Goal: Information Seeking & Learning: Learn about a topic

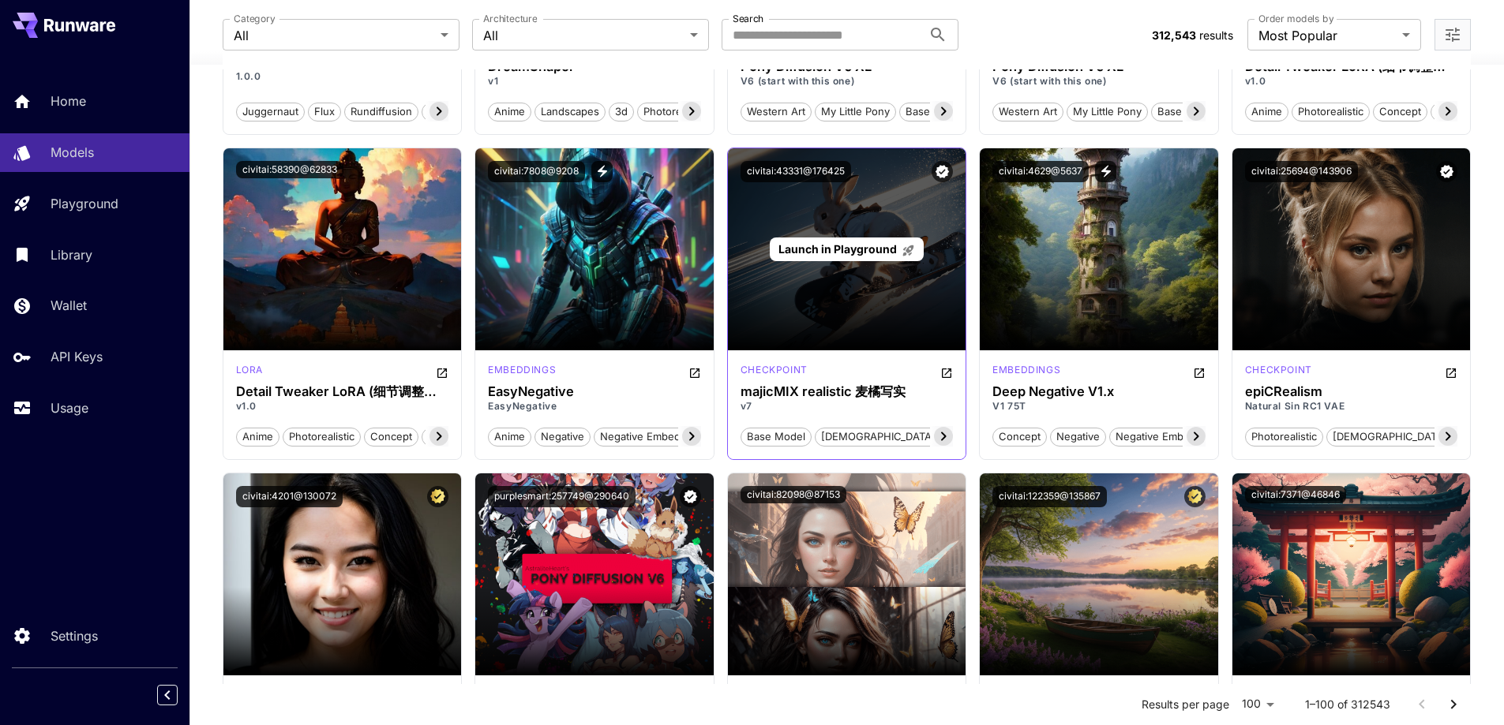
scroll to position [1974, 0]
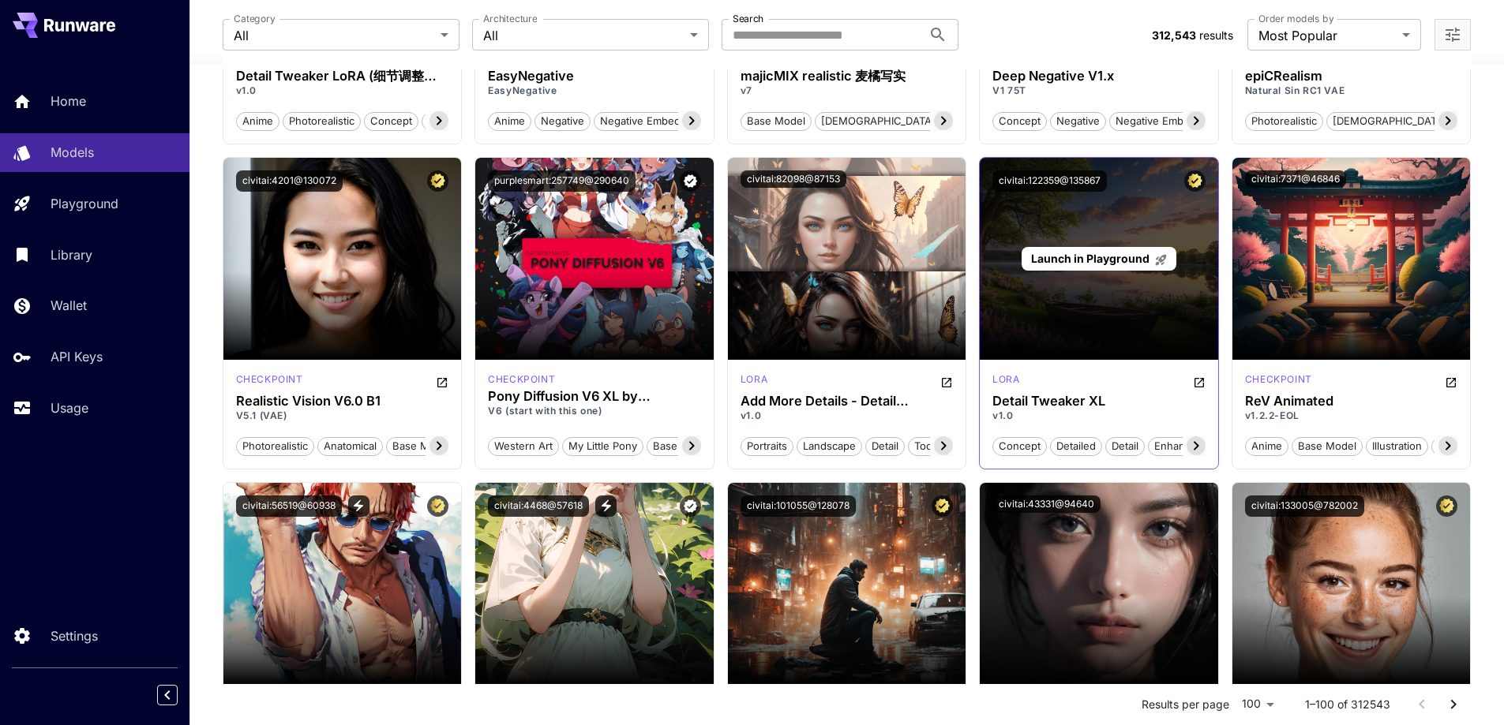
click at [1110, 298] on div "Launch in Playground" at bounding box center [1099, 259] width 238 height 202
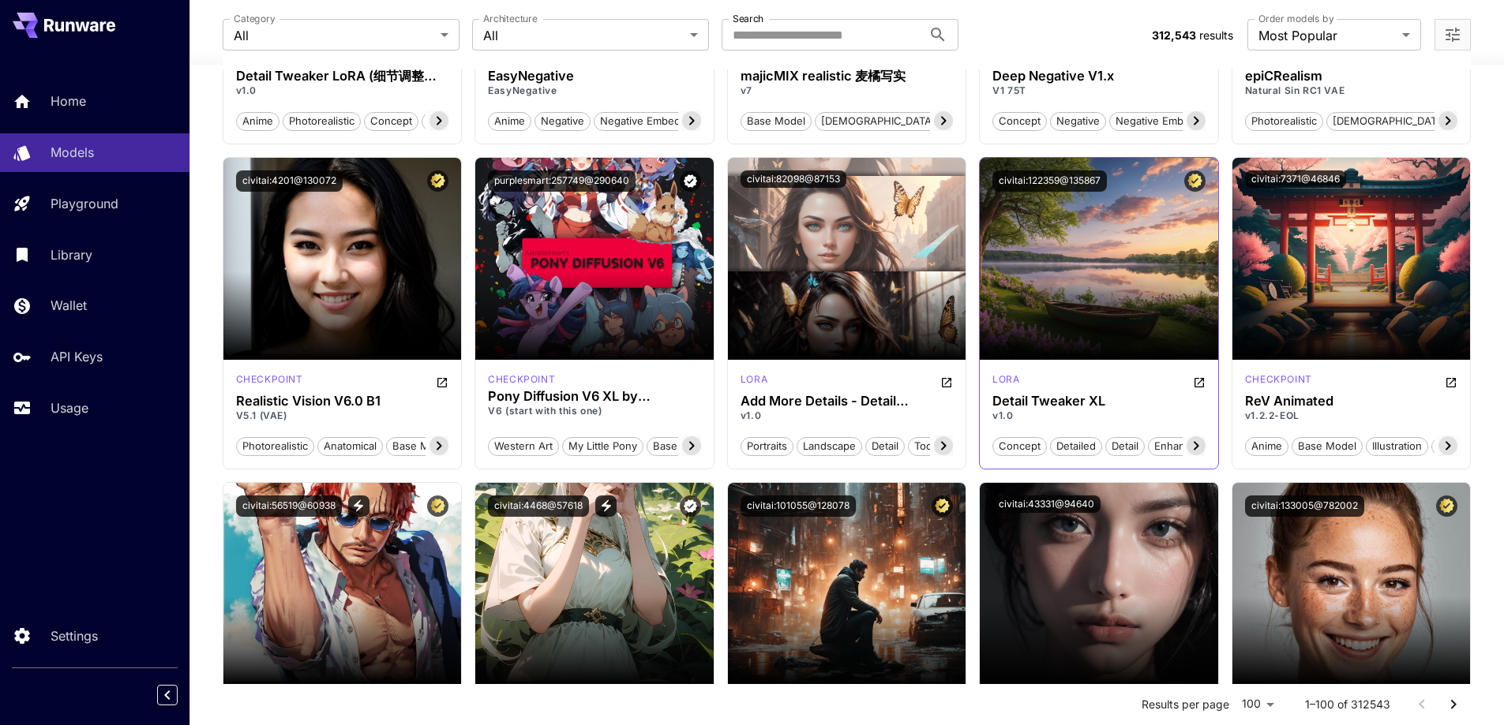
click at [1201, 447] on icon at bounding box center [1196, 446] width 19 height 19
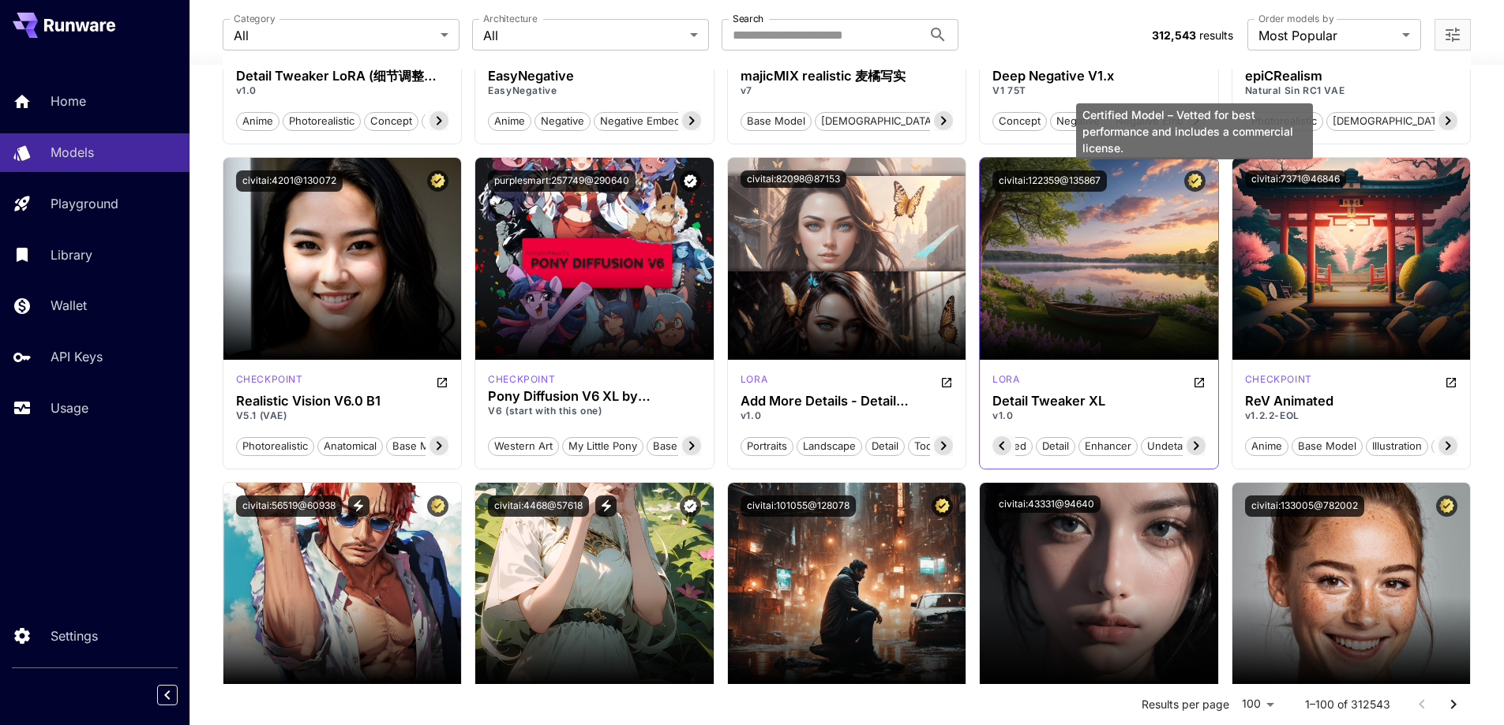
click at [1201, 181] on icon "Certified Model – Vetted for best performance and includes a commercial license." at bounding box center [1194, 181] width 15 height 14
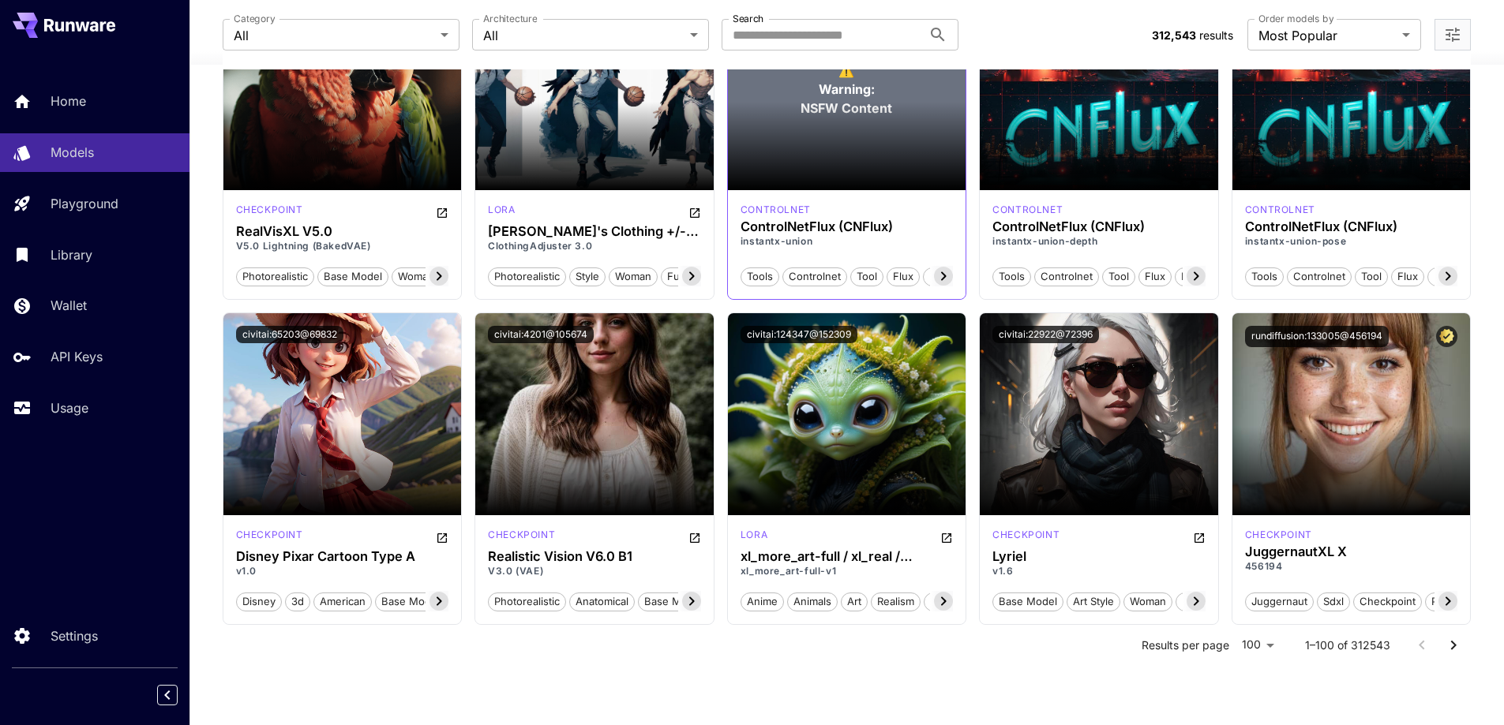
scroll to position [6057, 0]
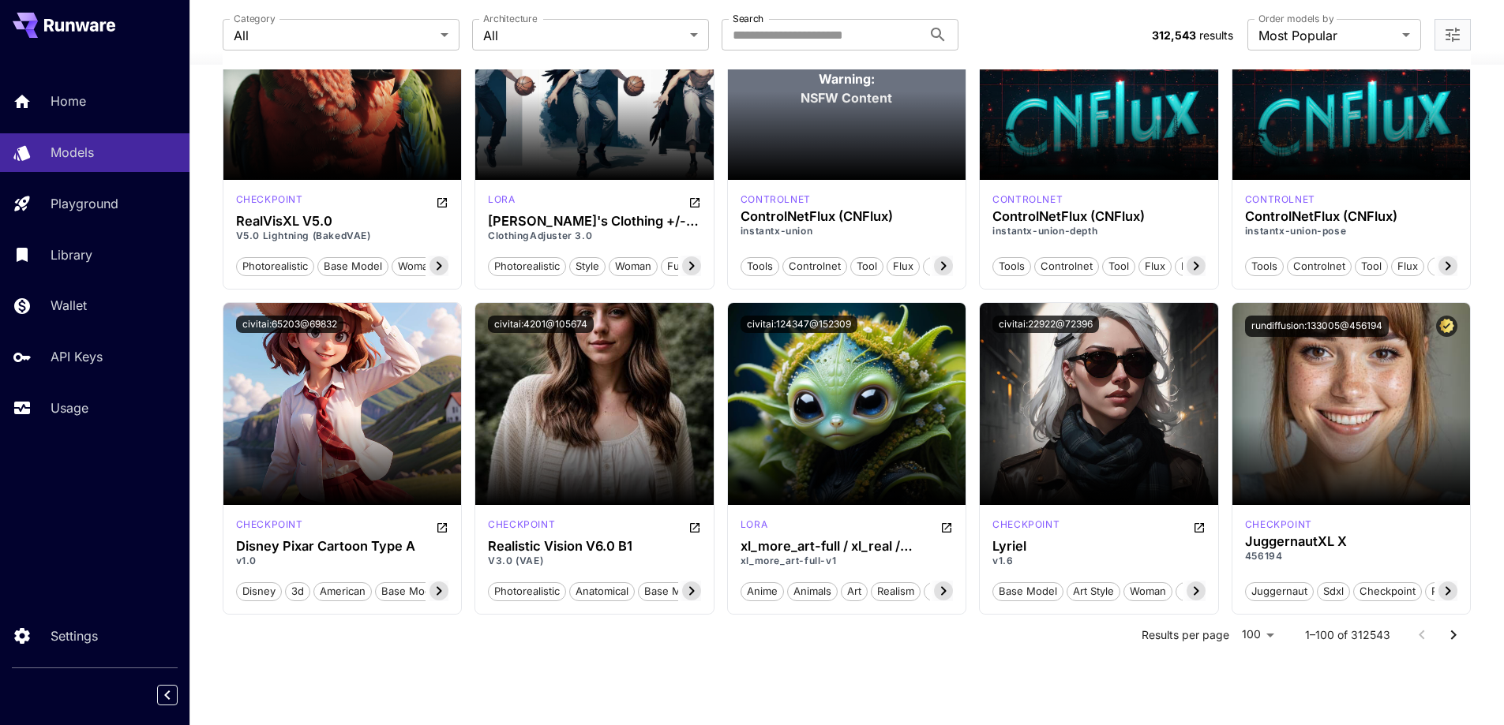
click at [1456, 636] on icon "Go to next page" at bounding box center [1453, 635] width 19 height 19
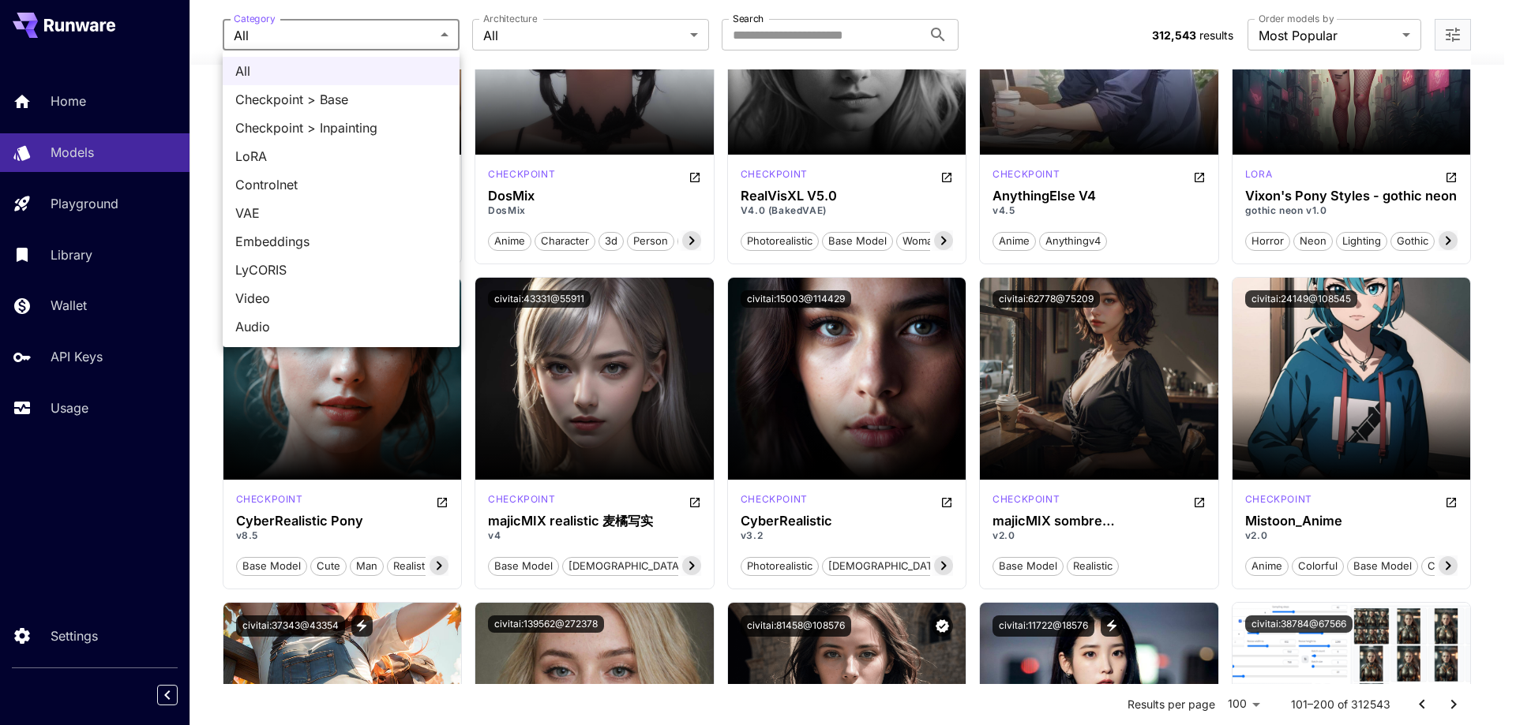
click at [583, 29] on div at bounding box center [758, 362] width 1516 height 725
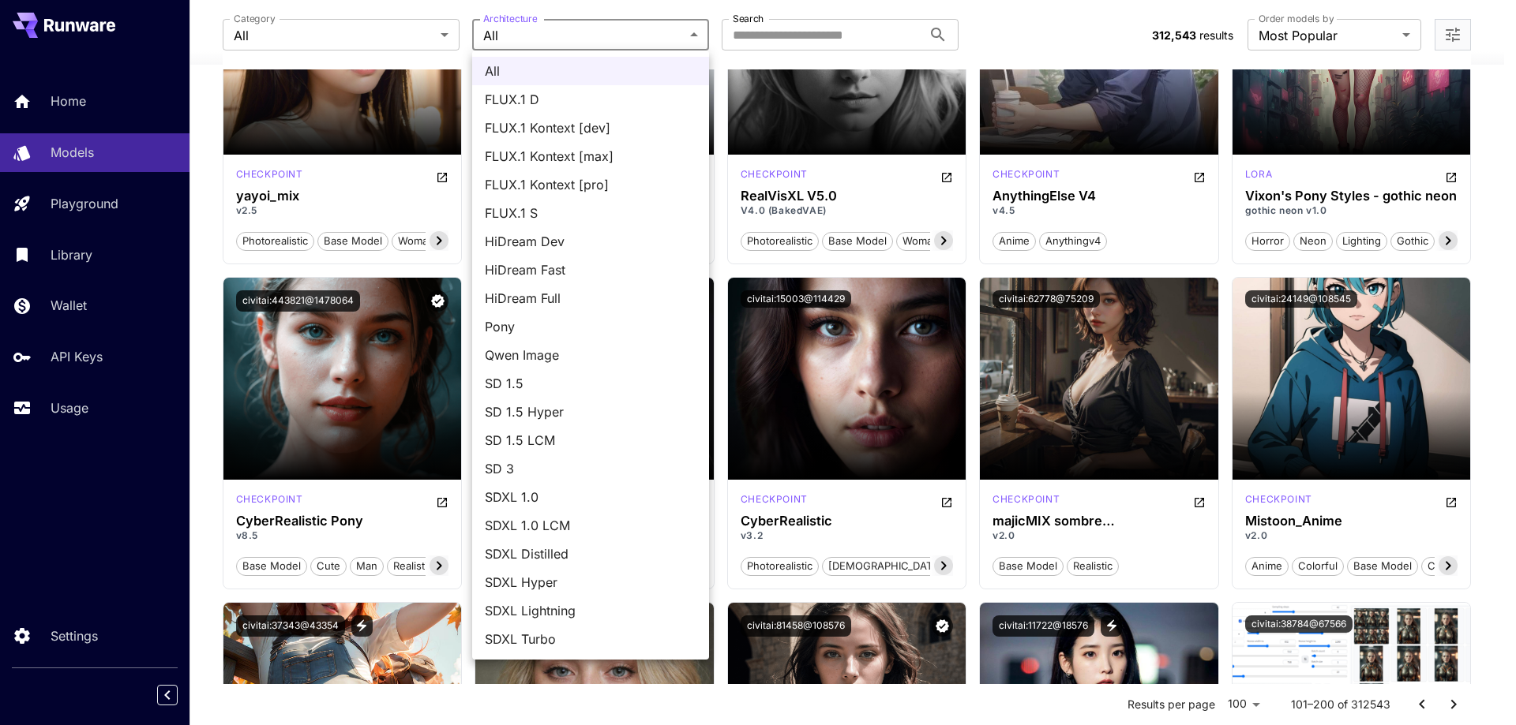
drag, startPoint x: 1005, startPoint y: 16, endPoint x: 1003, endPoint y: 27, distance: 11.2
click at [1006, 16] on div at bounding box center [758, 362] width 1516 height 725
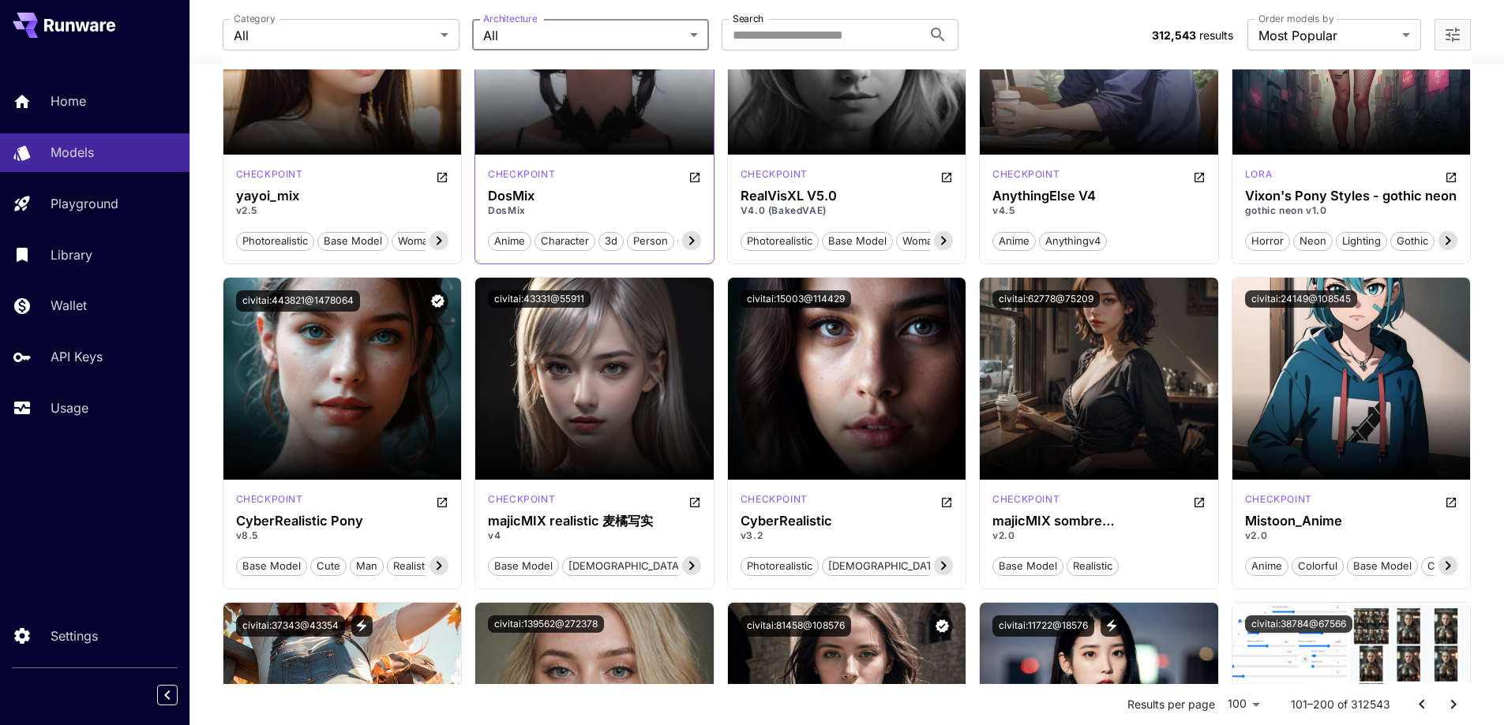
click at [512, 246] on span "anime" at bounding box center [510, 242] width 42 height 16
click at [512, 242] on span "anime" at bounding box center [510, 242] width 42 height 16
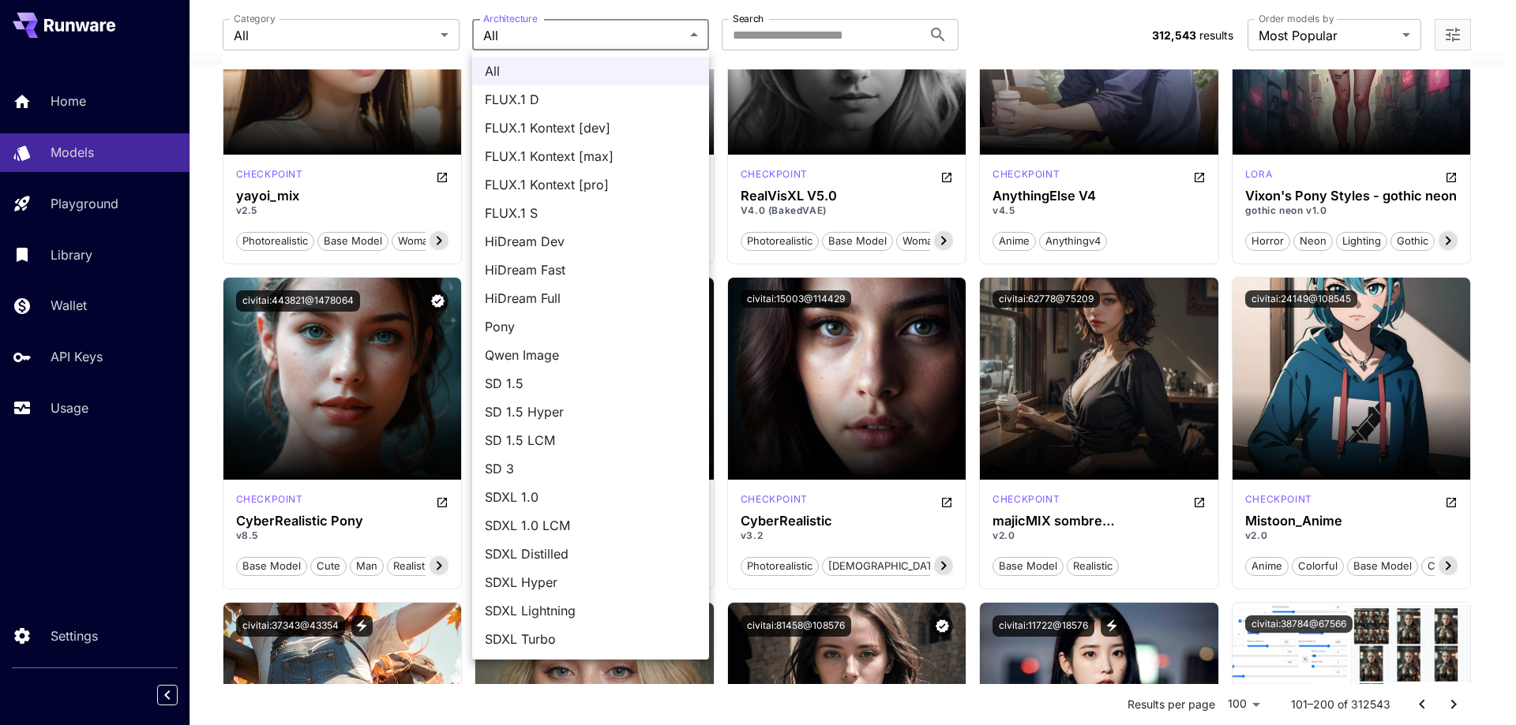
click at [593, 419] on span "SD 1.5 Hyper" at bounding box center [591, 412] width 212 height 19
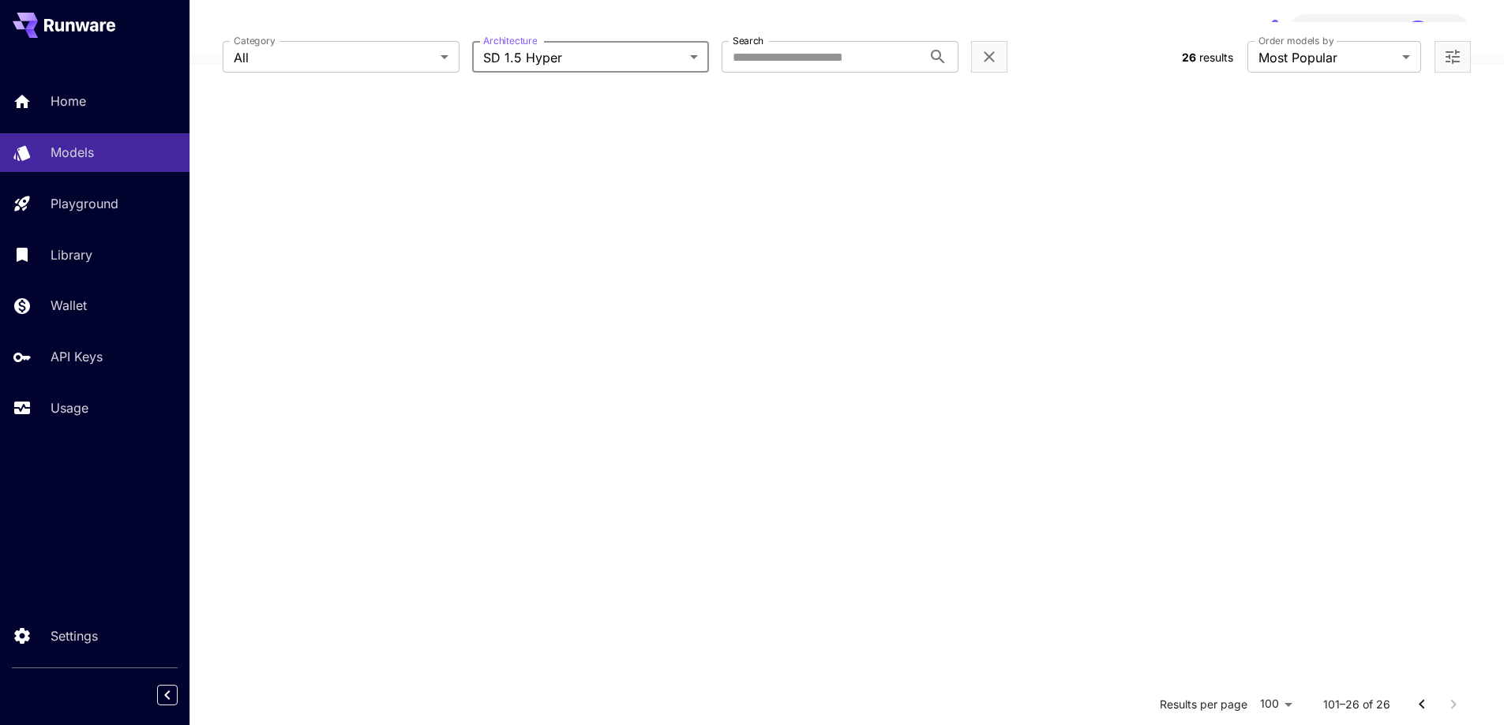
scroll to position [0, 0]
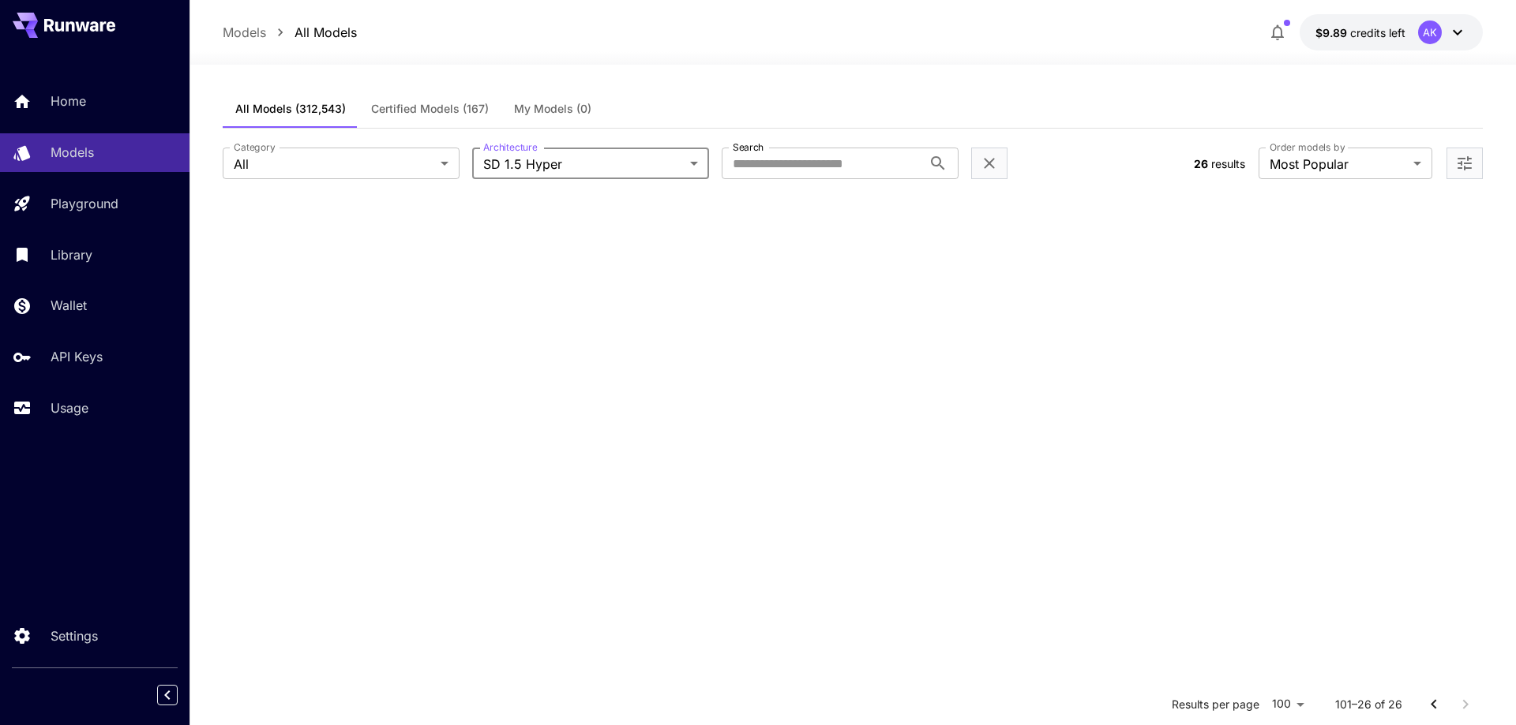
click at [674, 156] on body "**********" at bounding box center [758, 506] width 1516 height 1012
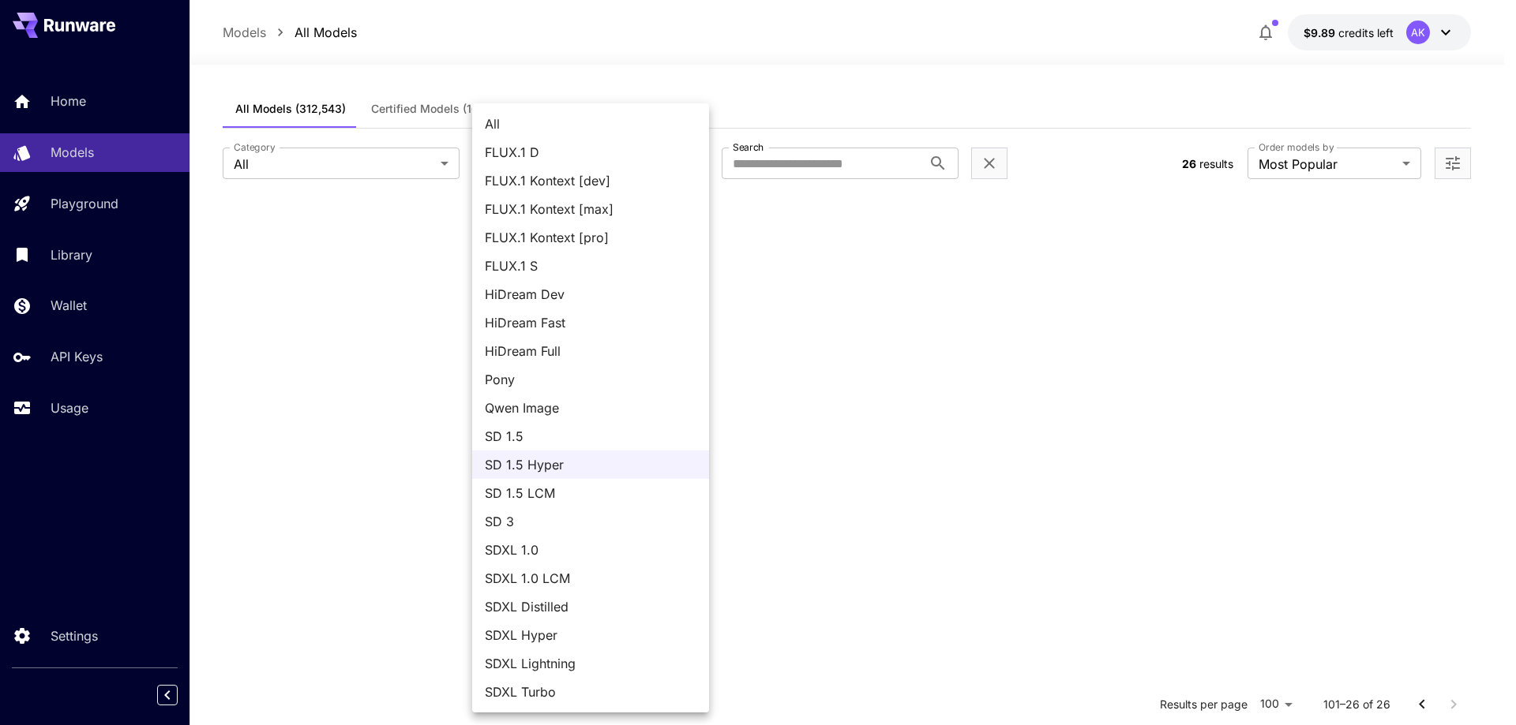
click at [658, 153] on span "FLUX.1 D" at bounding box center [591, 152] width 212 height 19
type input "******"
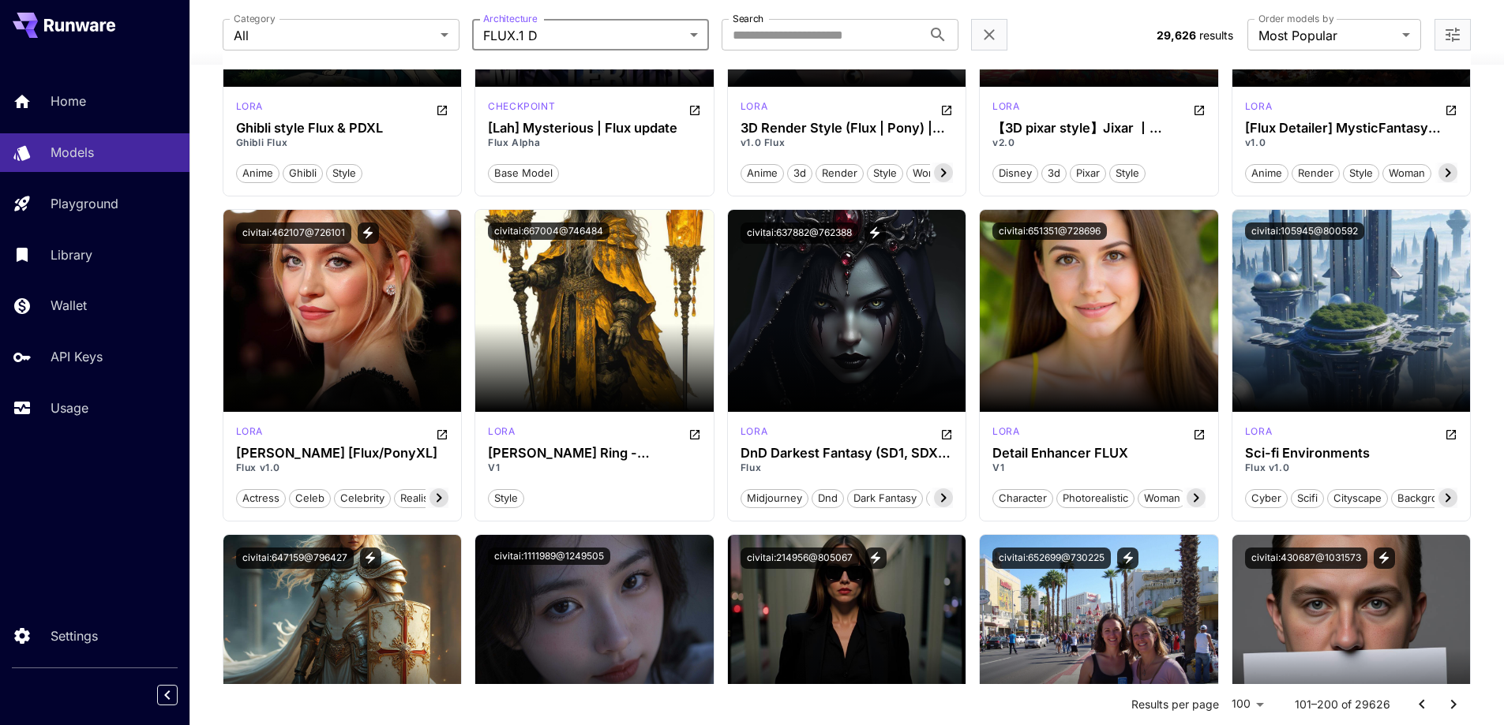
scroll to position [707, 0]
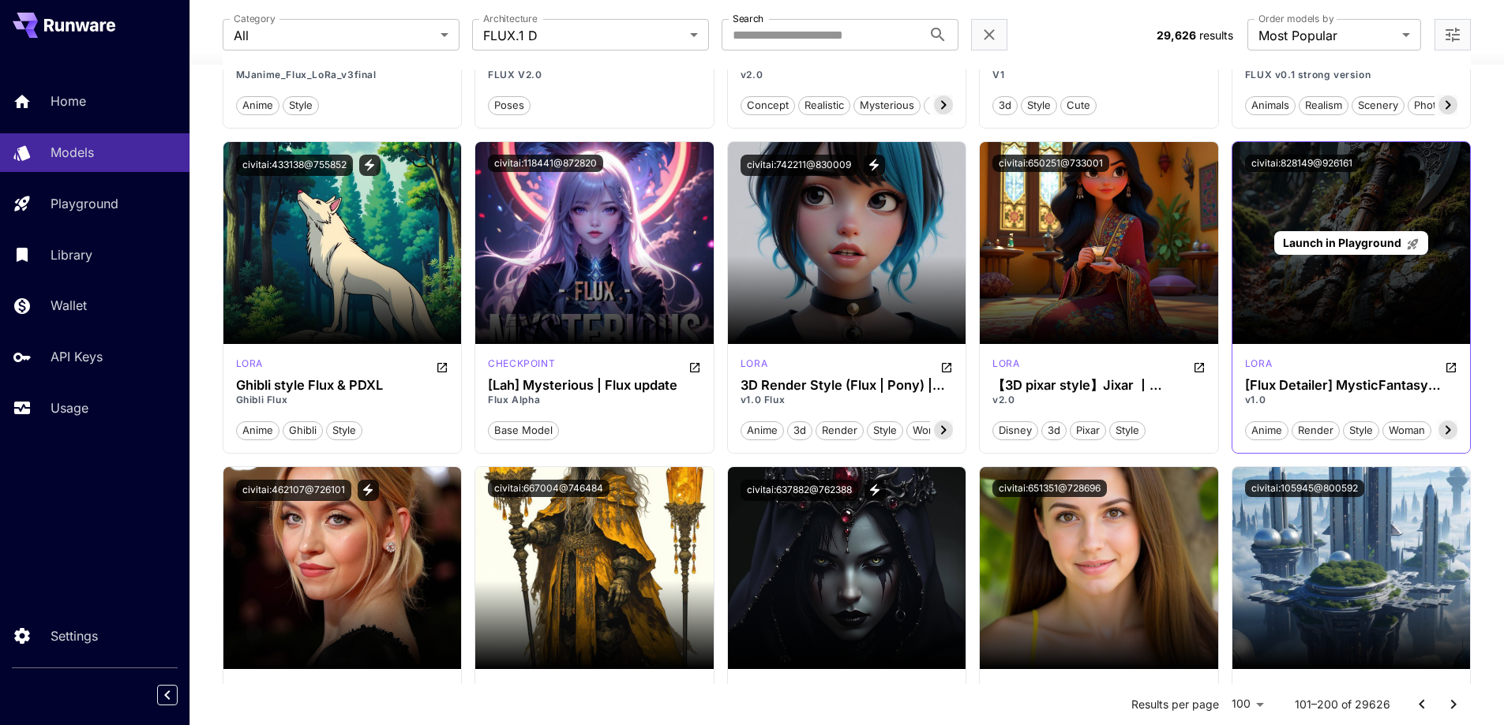
click at [1390, 313] on div "Launch in Playground" at bounding box center [1351, 243] width 238 height 202
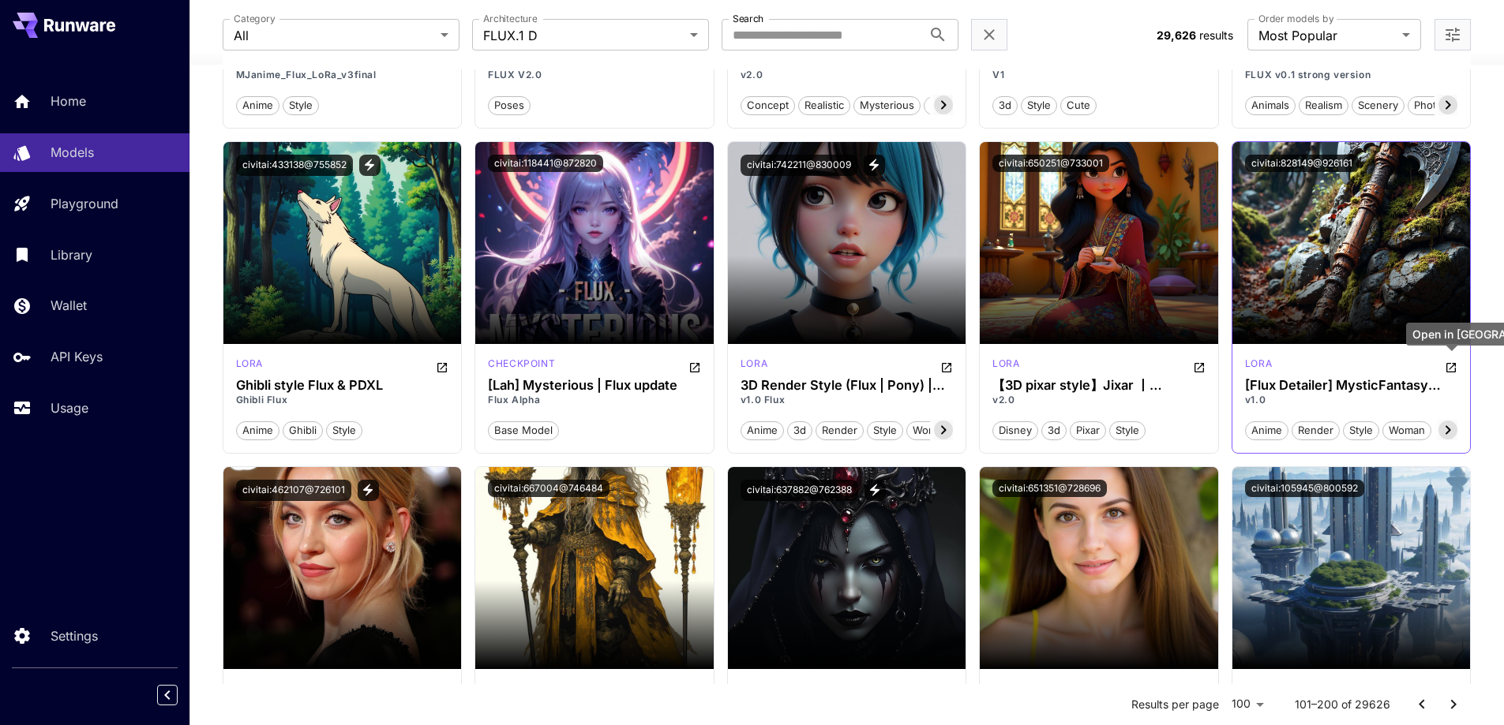
click at [1449, 369] on icon "Open in CivitAI" at bounding box center [1451, 368] width 13 height 13
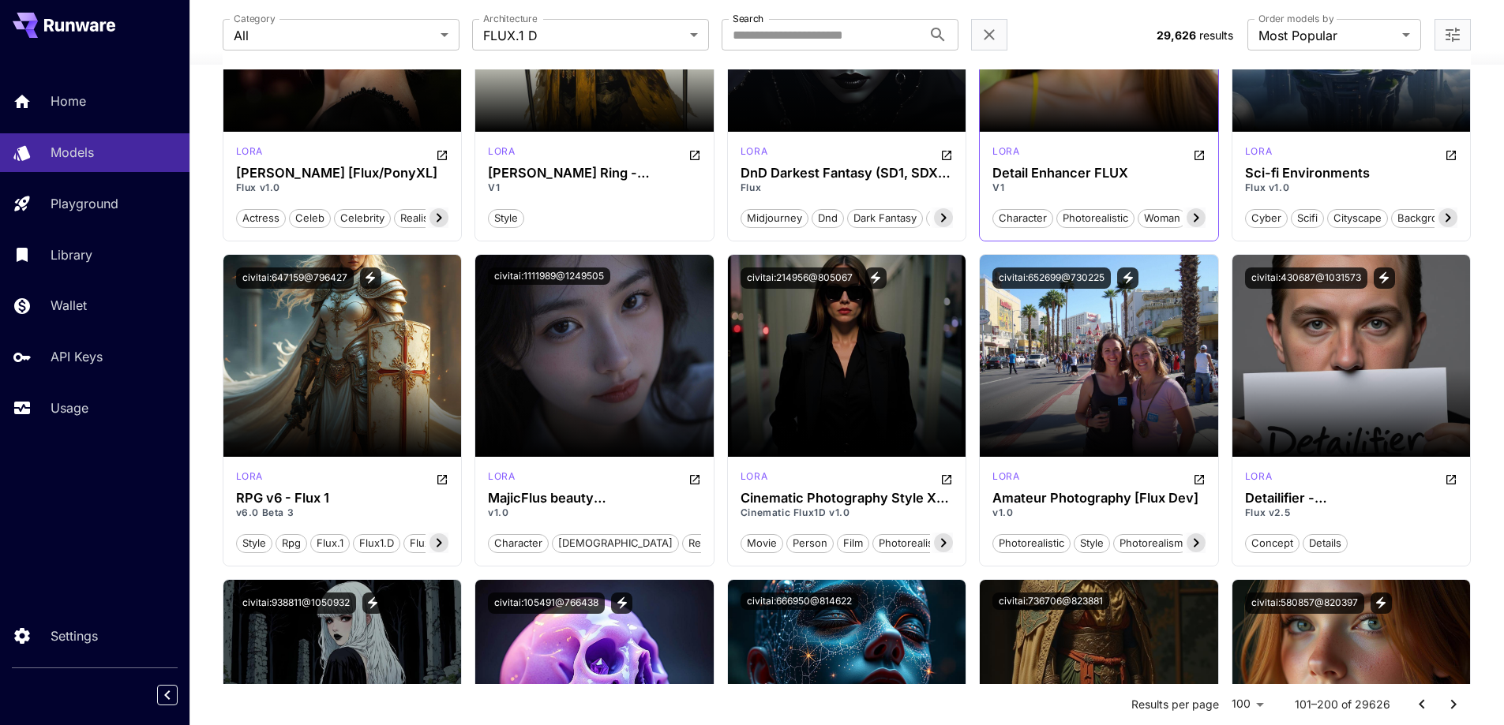
scroll to position [1497, 0]
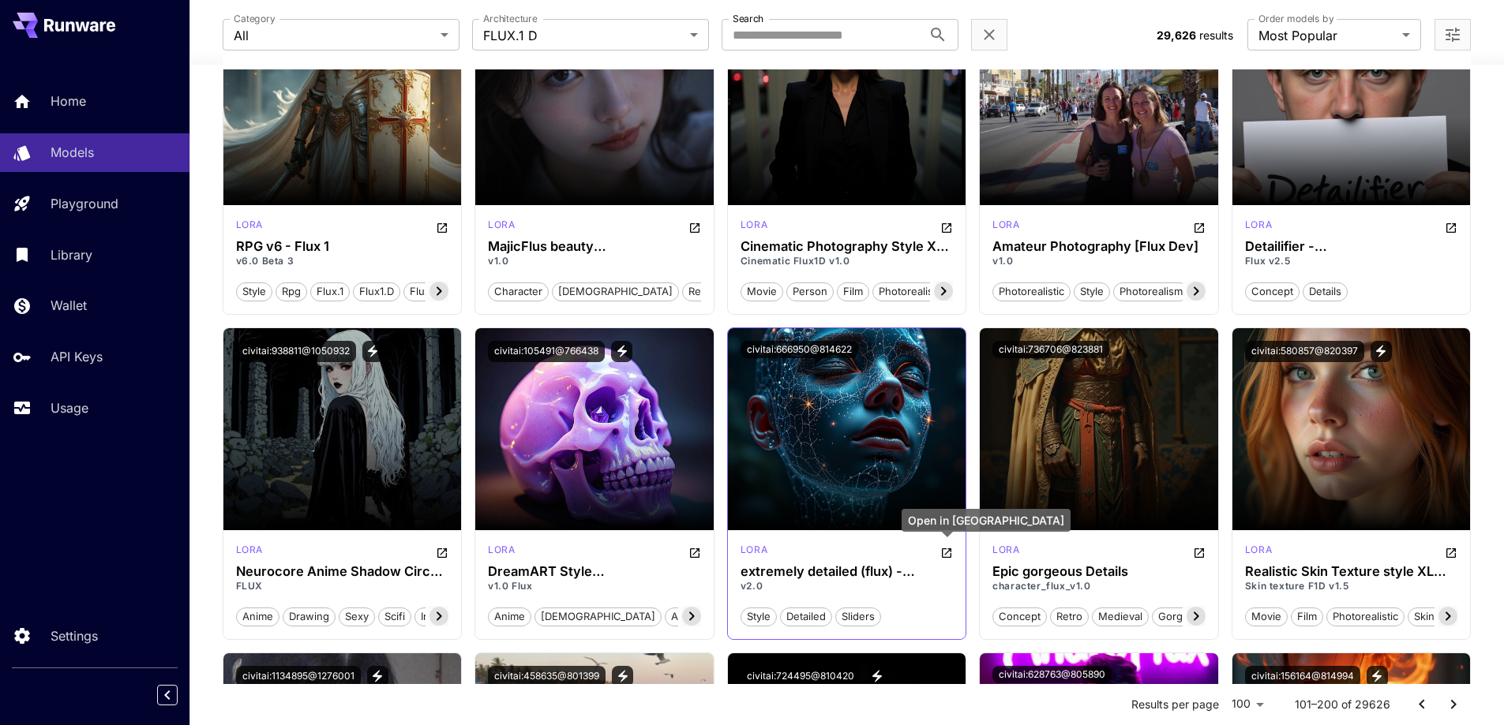
click at [948, 551] on icon "Open in CivitAI" at bounding box center [946, 553] width 13 height 13
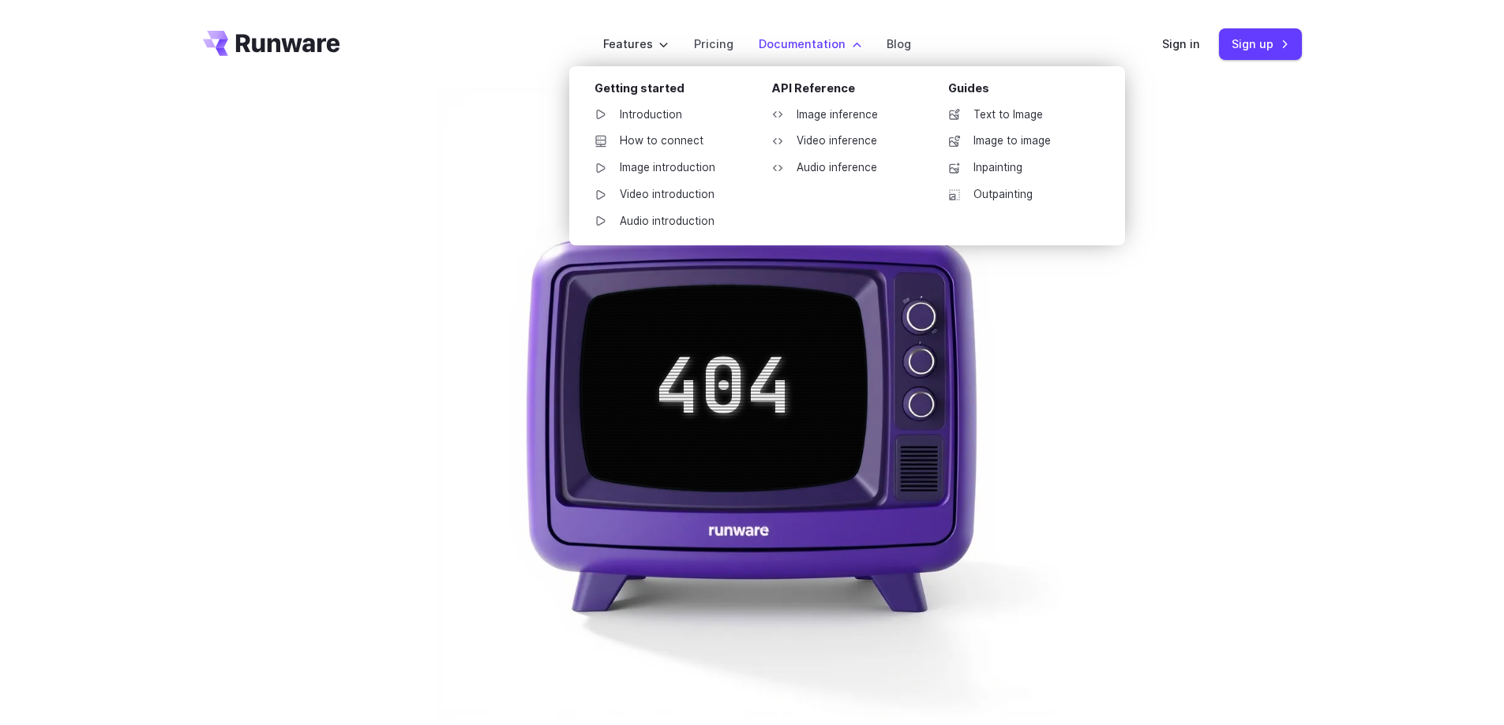
click at [797, 46] on label "Documentation" at bounding box center [810, 44] width 103 height 18
click at [649, 111] on link "Introduction" at bounding box center [664, 115] width 164 height 24
